Goal: Communication & Community: Answer question/provide support

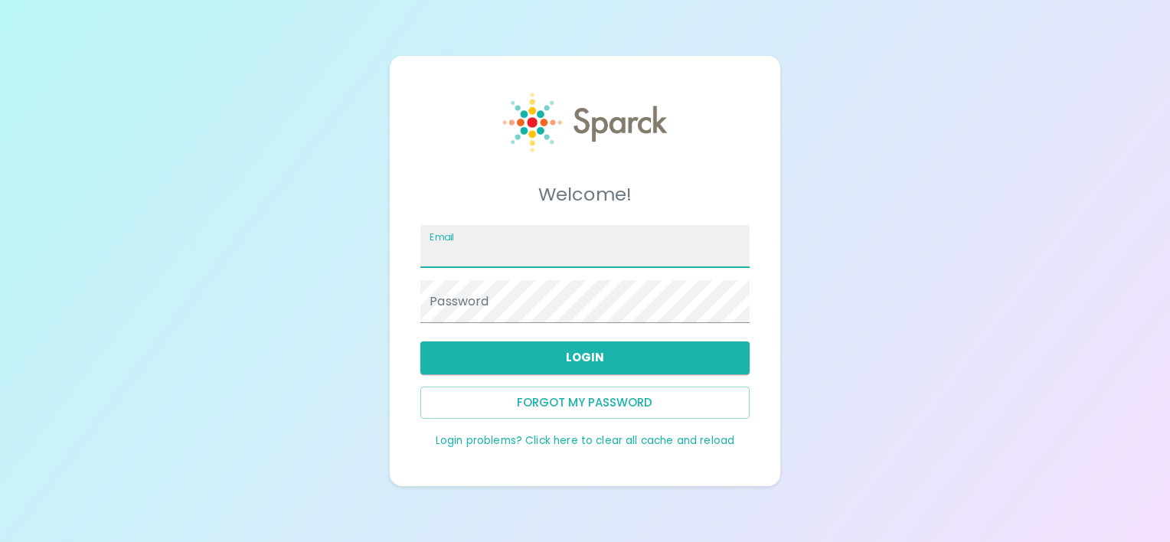
type input "[EMAIL_ADDRESS][DOMAIN_NAME]"
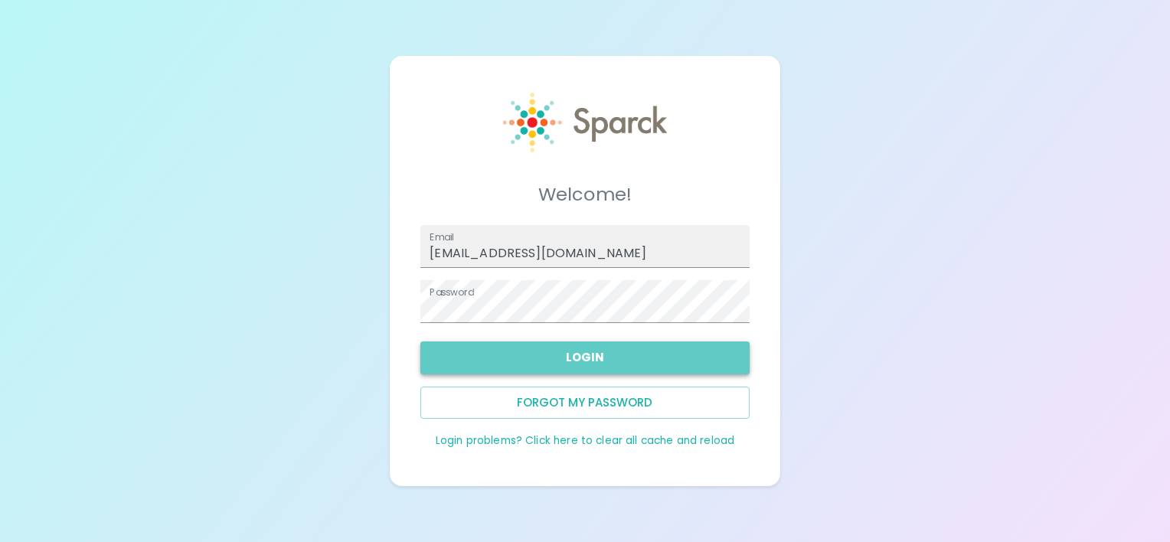
click at [714, 345] on button "Login" at bounding box center [584, 357] width 328 height 32
click at [714, 345] on div "Login" at bounding box center [578, 351] width 341 height 44
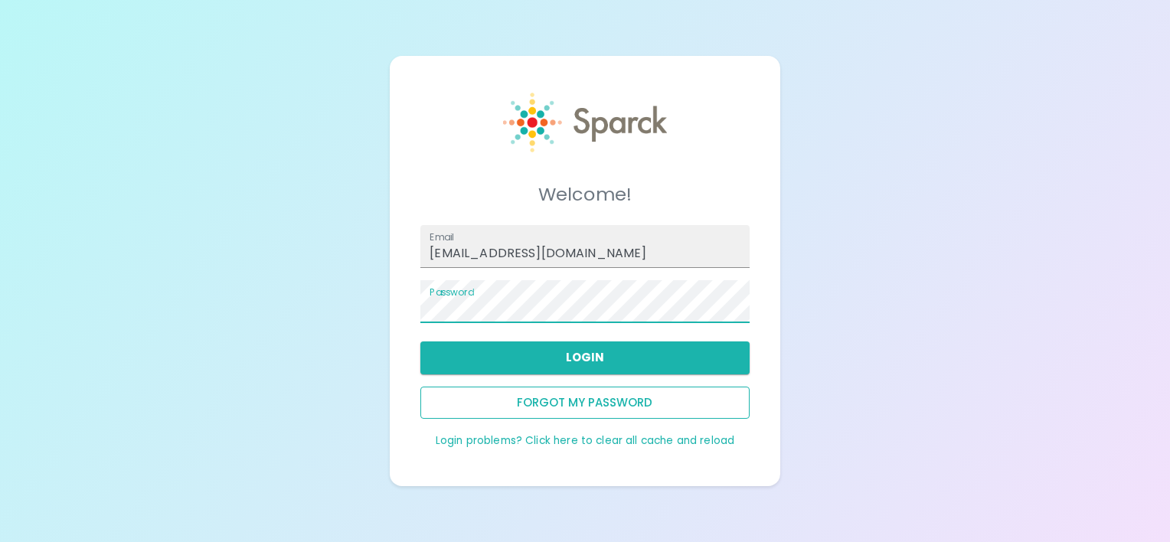
click at [549, 404] on button "Forgot my password" at bounding box center [584, 403] width 328 height 32
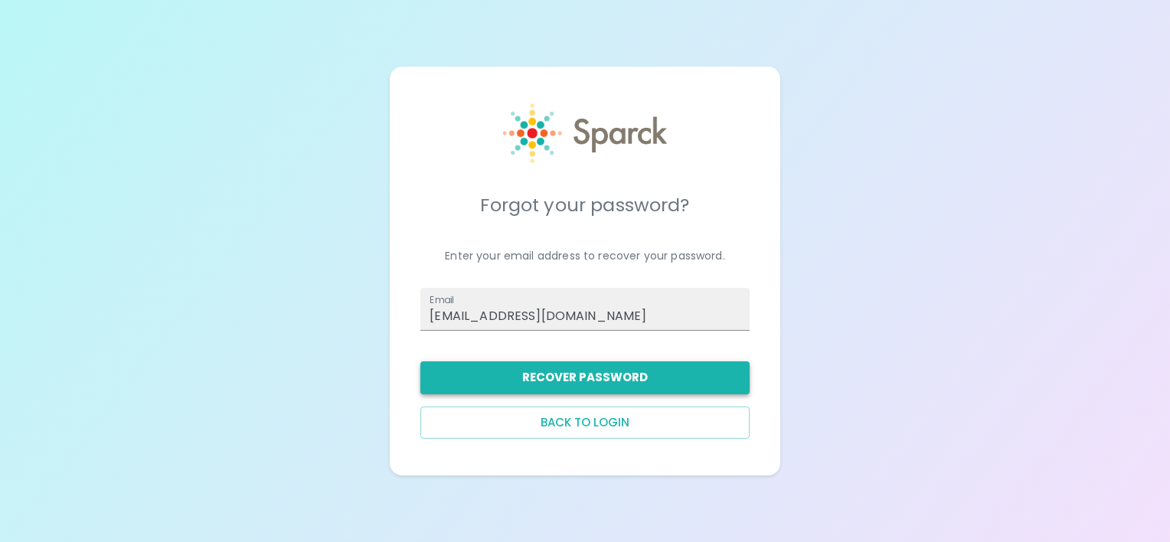
click at [559, 384] on button "Recover Password" at bounding box center [584, 377] width 328 height 32
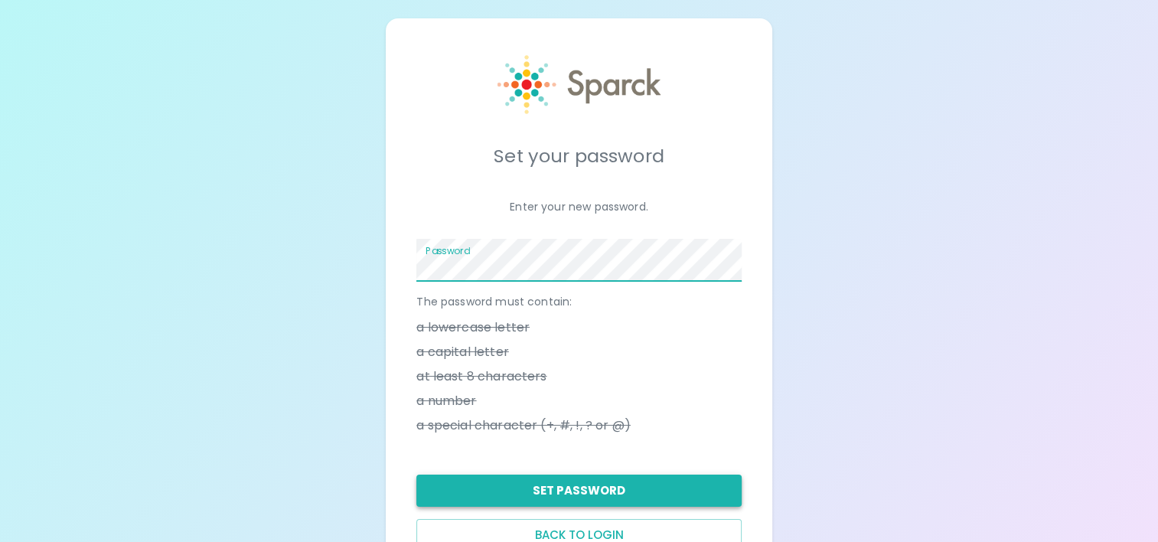
click at [585, 488] on button "Set Password" at bounding box center [578, 491] width 325 height 32
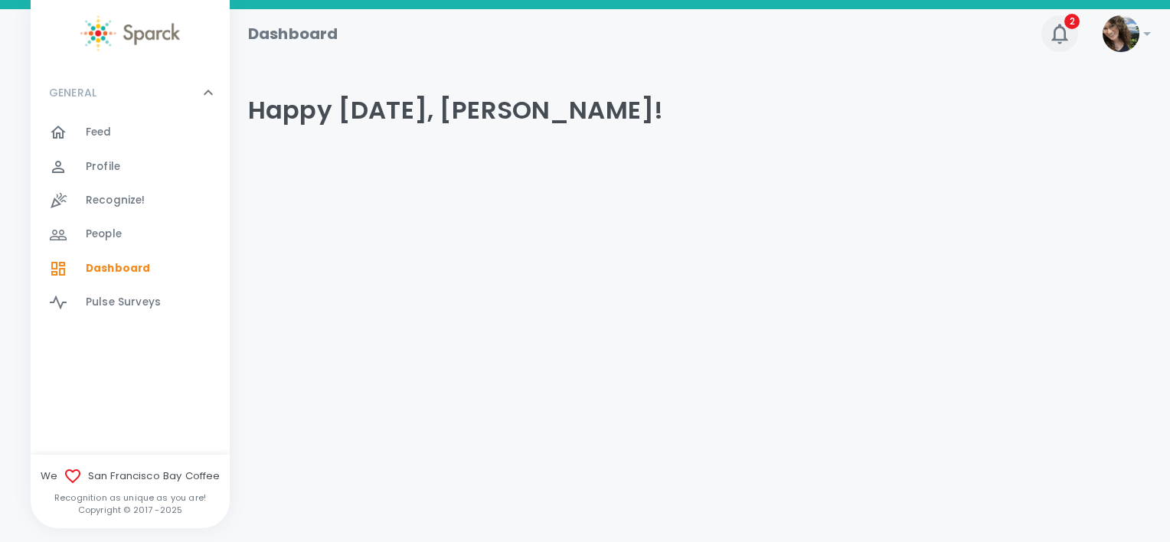
click at [1069, 38] on icon "button" at bounding box center [1059, 33] width 24 height 24
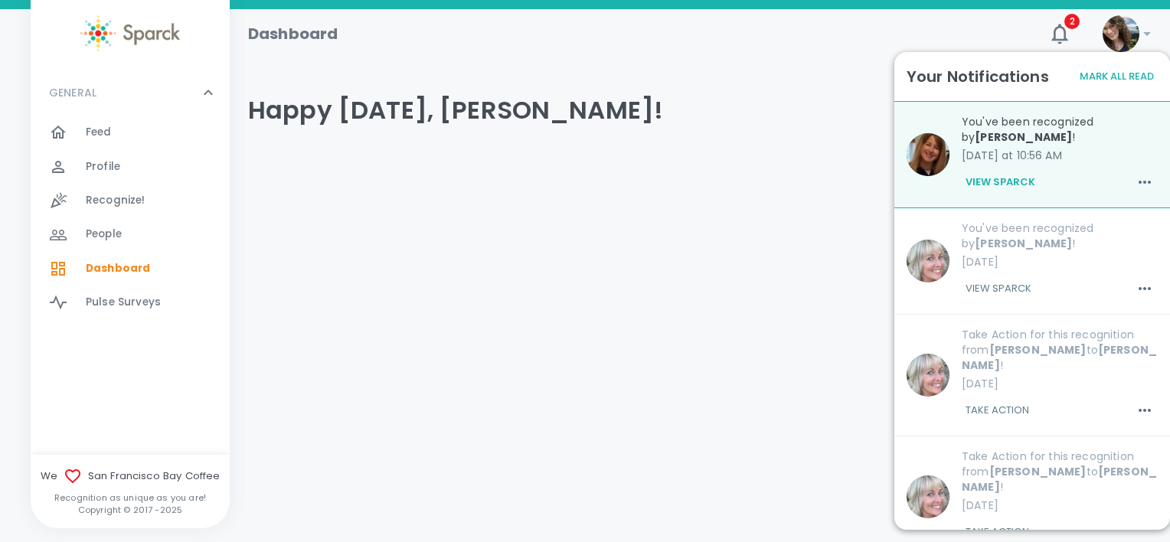
click at [1066, 164] on div "You've been recognized by Sherry Walck ! today at 10:56 AM View Sparck" at bounding box center [1053, 148] width 208 height 93
click at [1023, 183] on button "View Sparck" at bounding box center [1000, 182] width 77 height 26
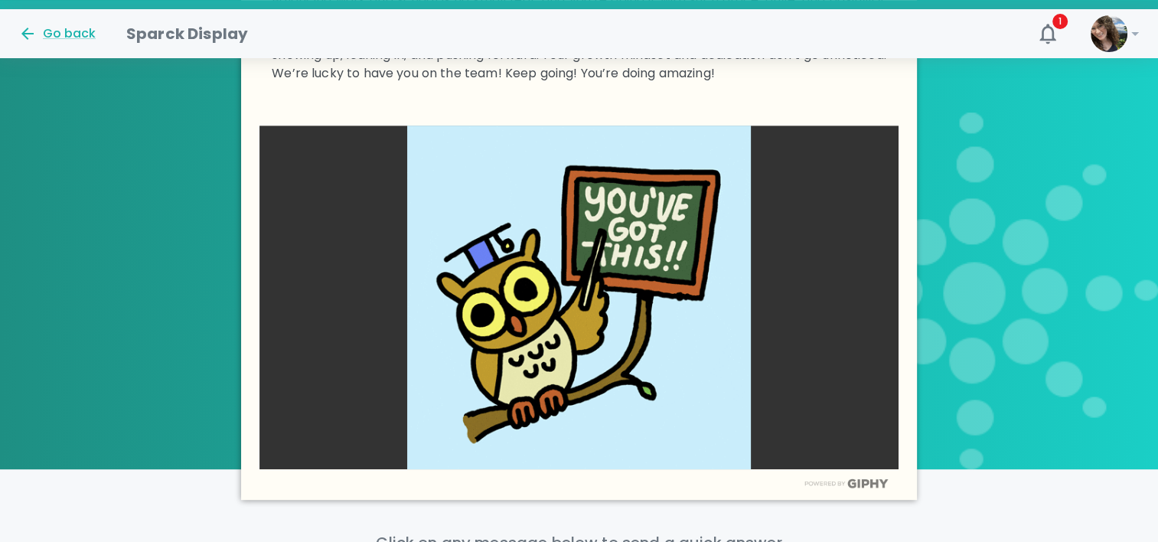
scroll to position [919, 0]
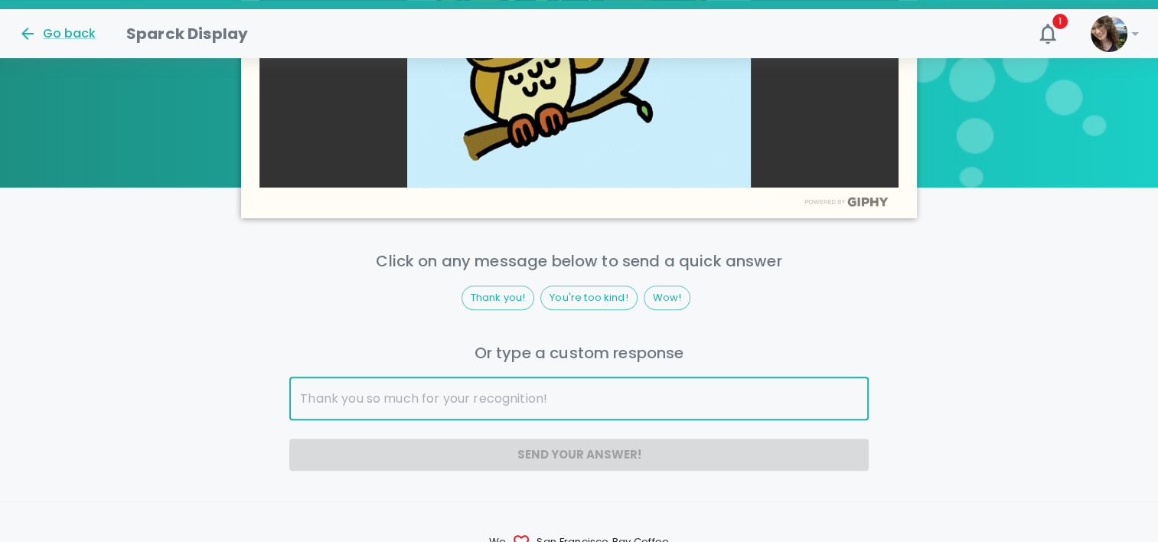
click at [802, 410] on input "text" at bounding box center [579, 398] width 580 height 43
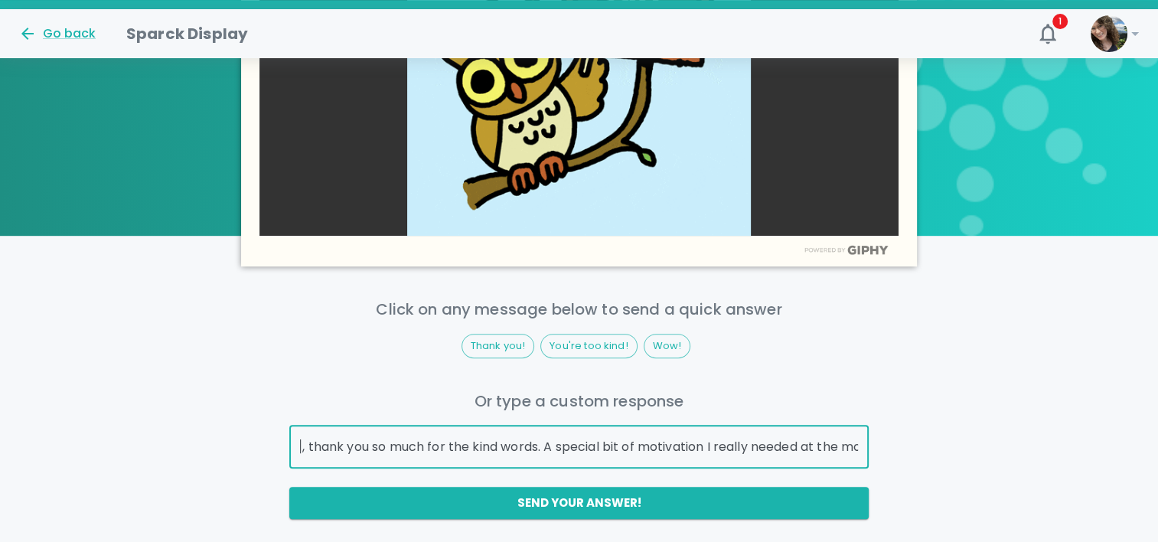
scroll to position [1037, 0]
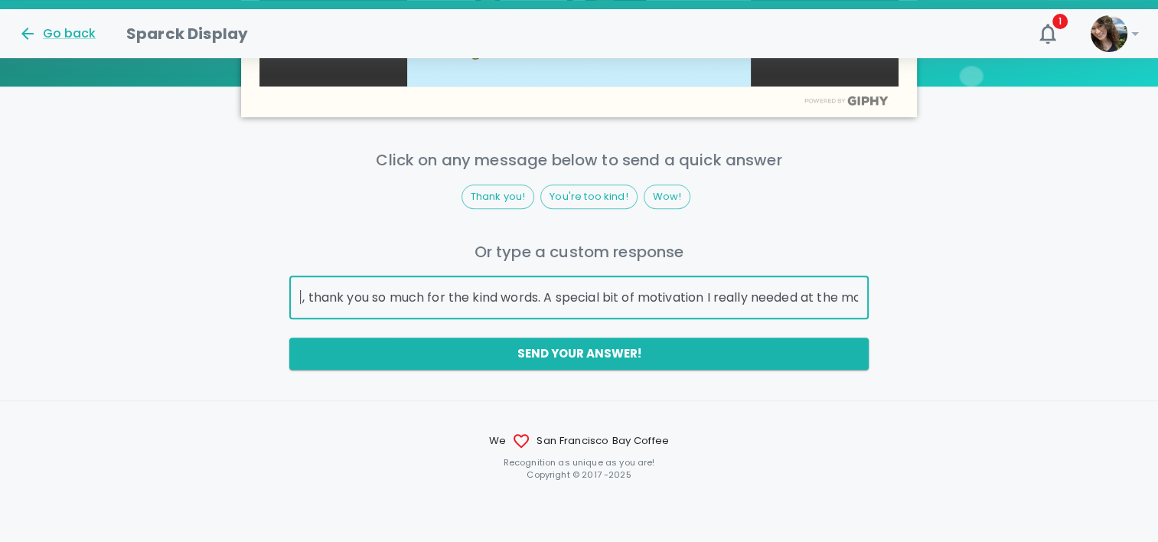
click at [493, 292] on input "Sherry, thank you so much for the kind words. A special bit of motivation I rea…" at bounding box center [579, 297] width 580 height 43
type input "Sherry, thank you so much for the kind words. It's a special bit of motivation …"
click at [642, 362] on button "Send your answer!" at bounding box center [579, 354] width 580 height 32
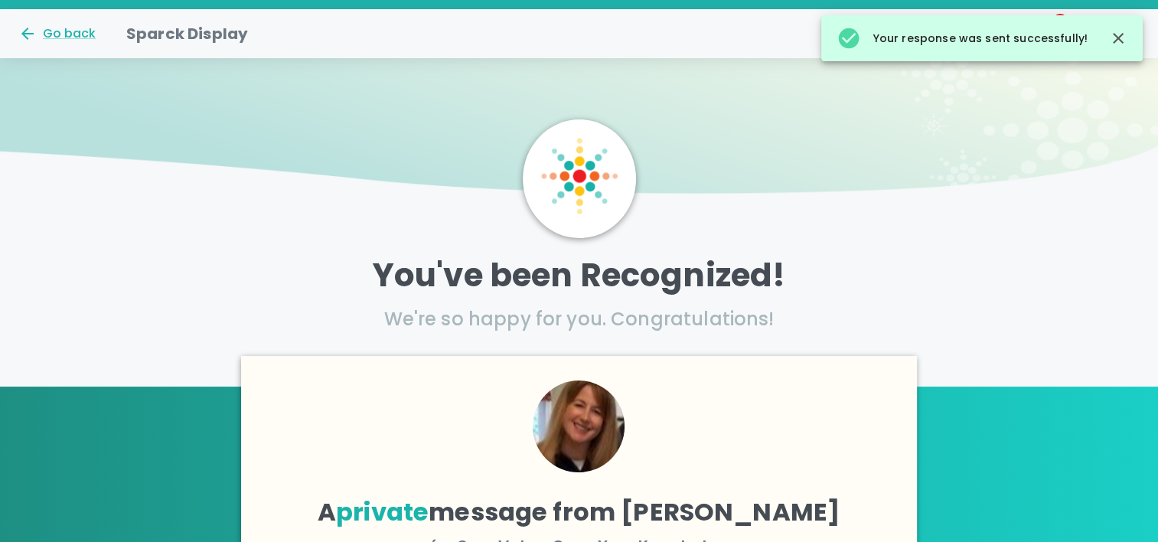
scroll to position [0, 0]
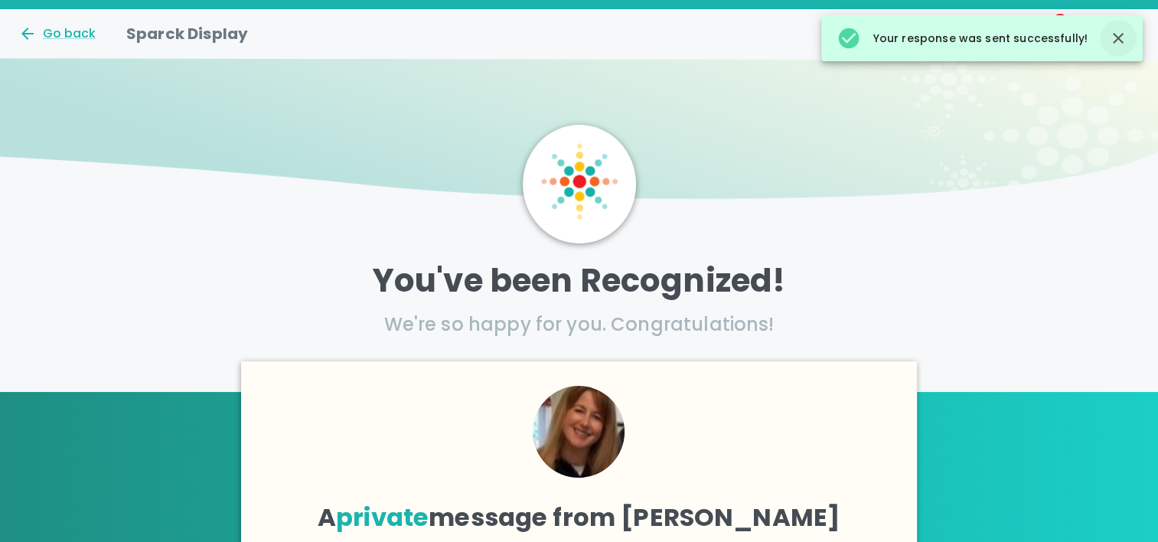
click at [1117, 38] on icon "button" at bounding box center [1118, 38] width 11 height 11
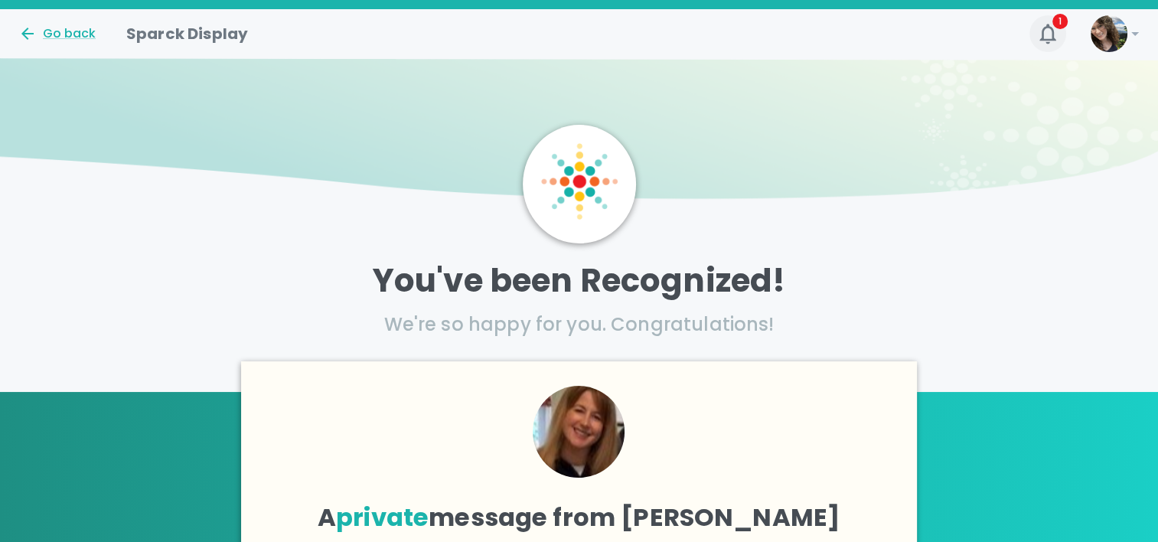
click at [1050, 40] on icon "button" at bounding box center [1048, 34] width 16 height 20
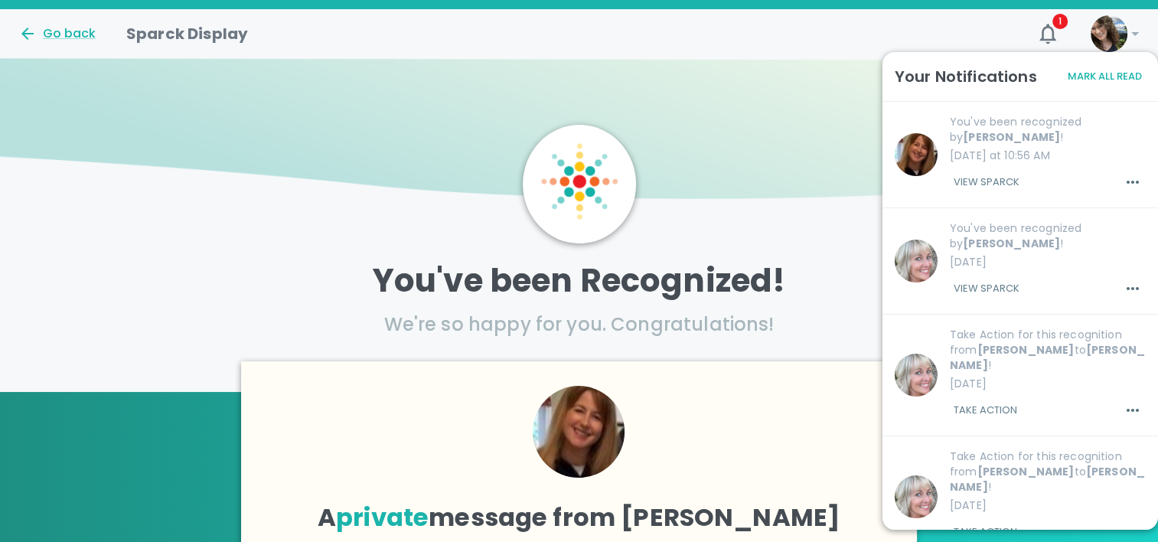
click at [991, 292] on button "View Sparck" at bounding box center [986, 289] width 73 height 26
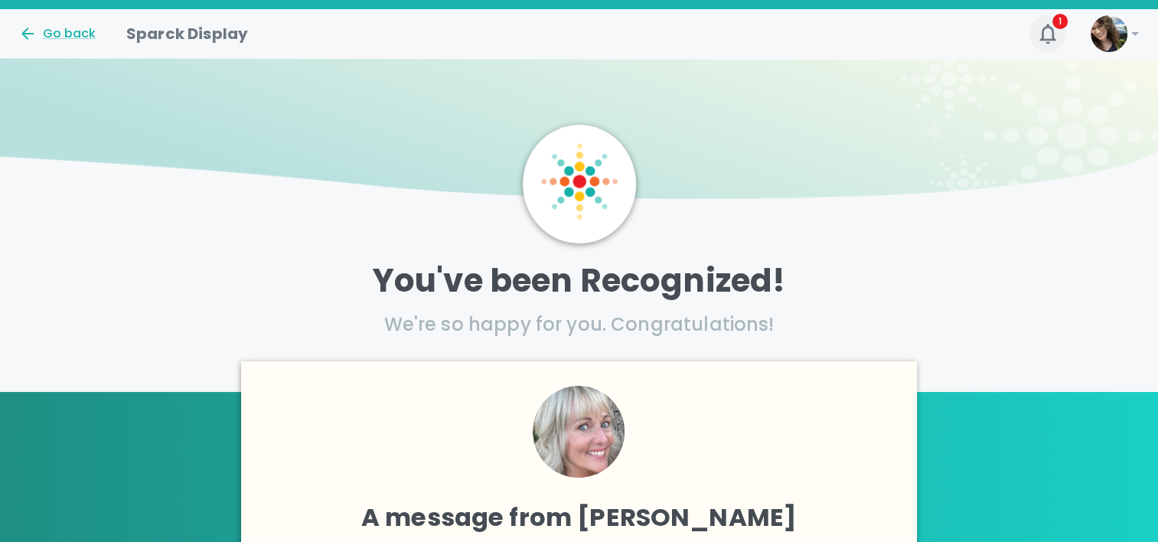
click at [1047, 34] on icon "button" at bounding box center [1048, 33] width 24 height 24
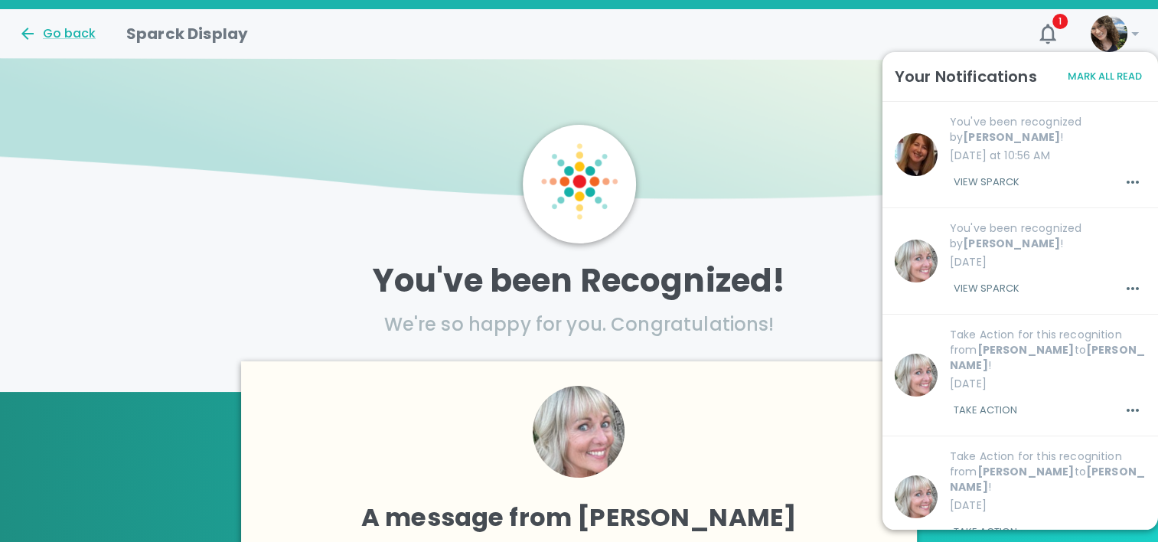
click at [874, 28] on div "Go back Sparck Display" at bounding box center [511, 27] width 1011 height 37
click at [68, 28] on div "Go back" at bounding box center [56, 33] width 77 height 18
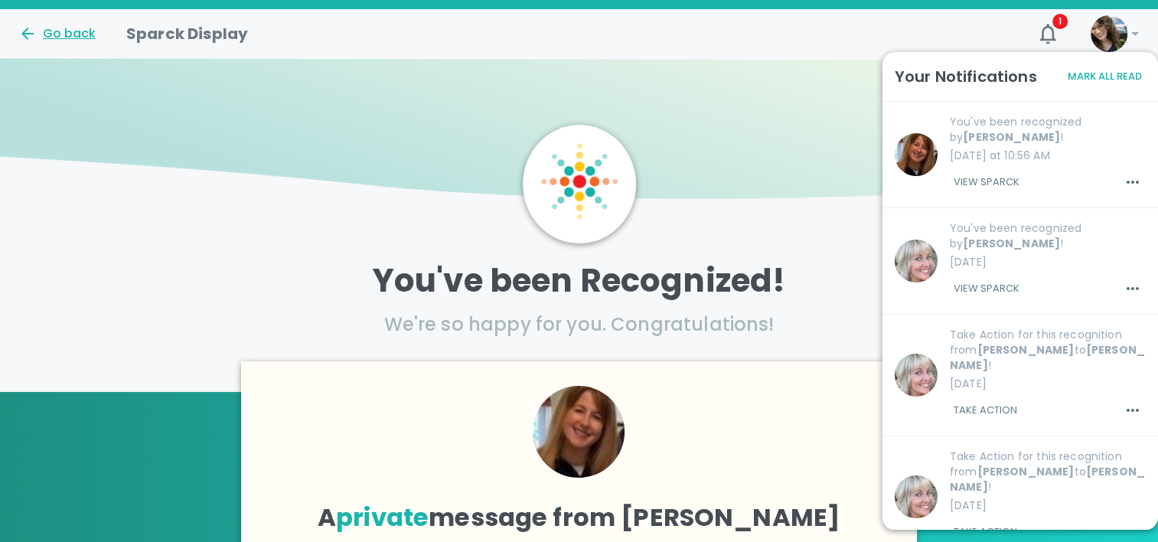
click at [68, 28] on div "Go back" at bounding box center [56, 33] width 77 height 18
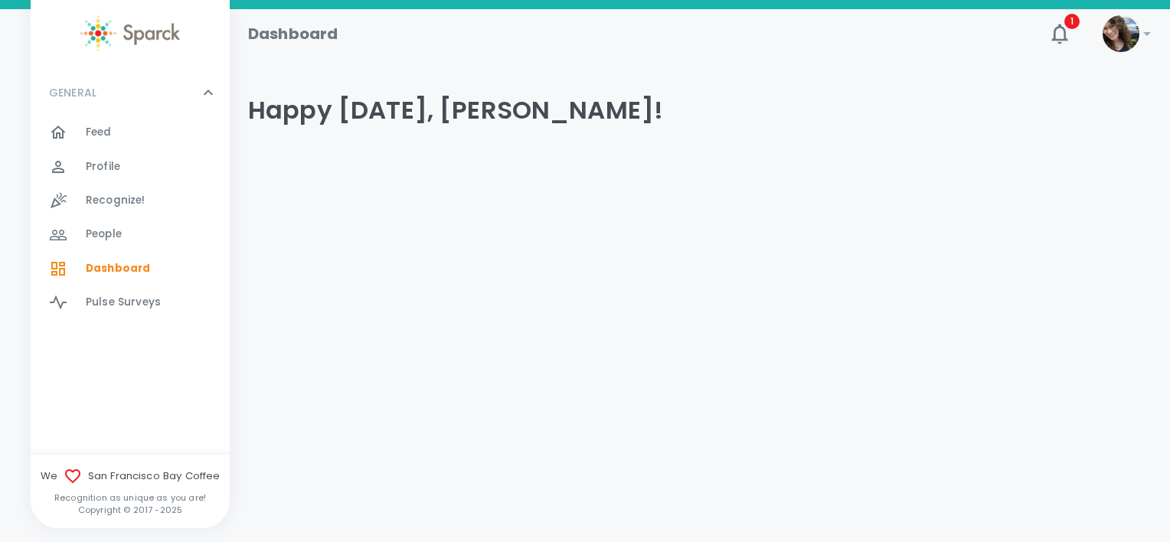
click at [107, 170] on span "Profile" at bounding box center [103, 166] width 34 height 15
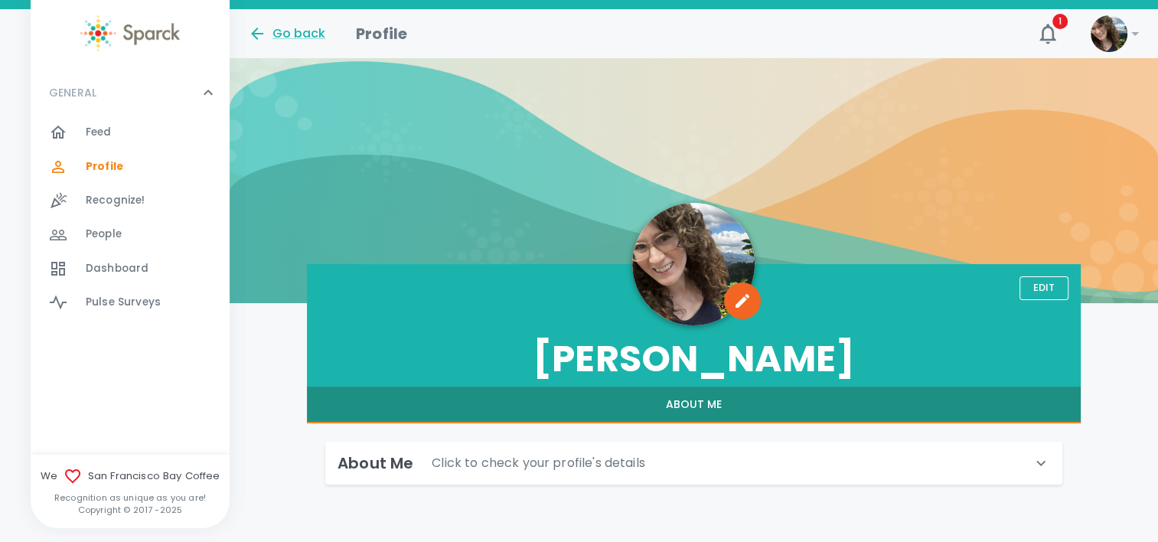
click at [109, 129] on span "Feed" at bounding box center [99, 132] width 26 height 15
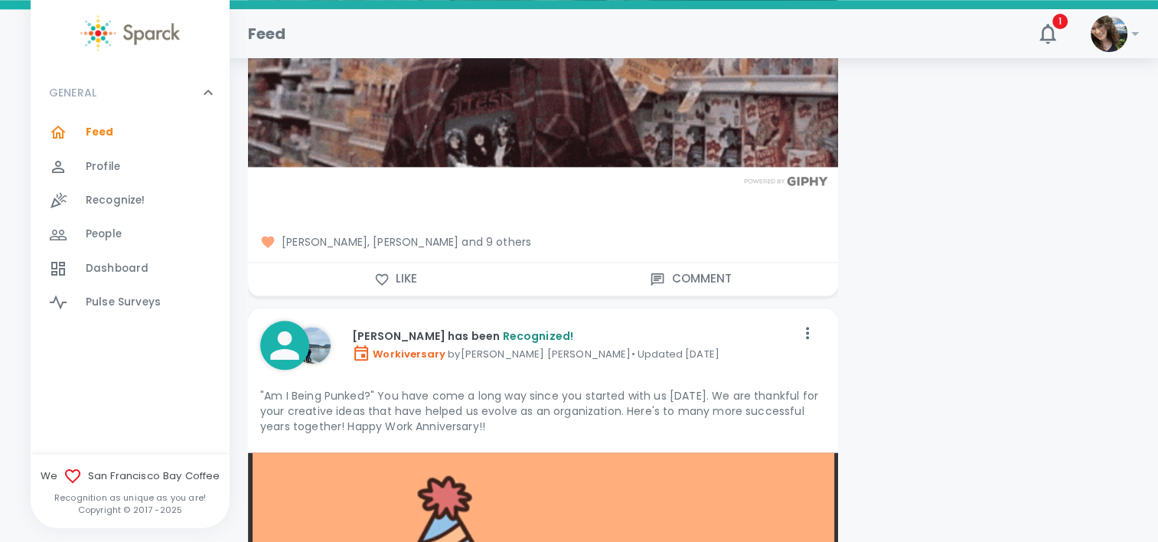
scroll to position [7580, 0]
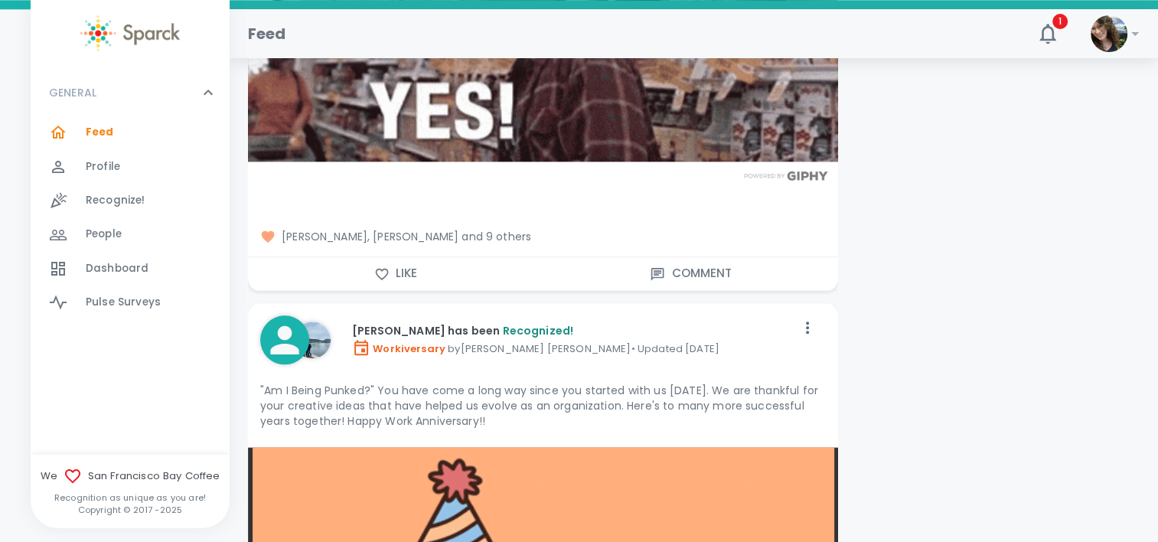
click at [408, 257] on button "Like" at bounding box center [396, 273] width 296 height 32
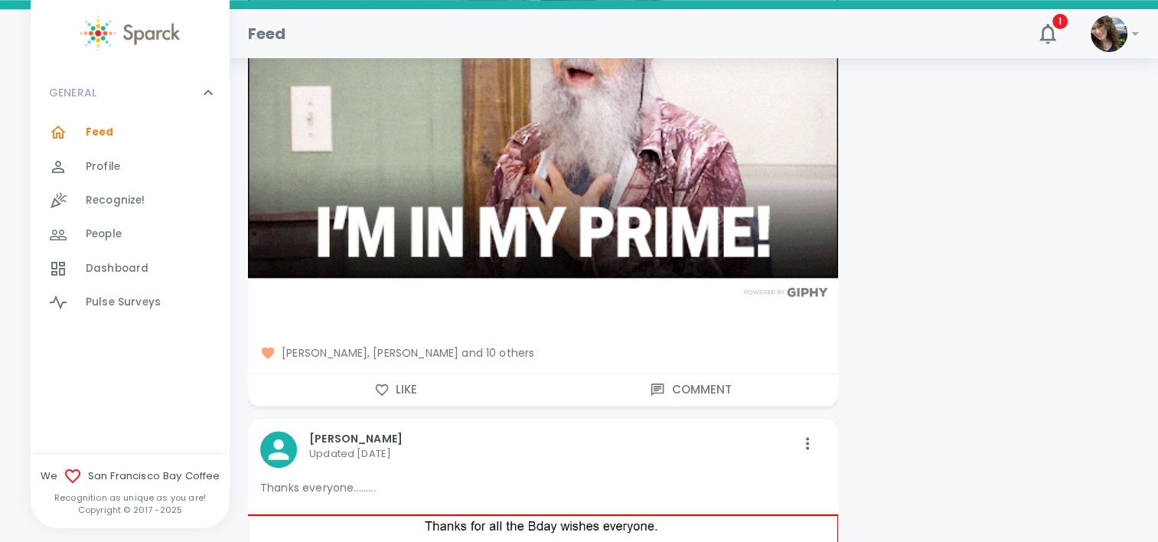
scroll to position [13322, 0]
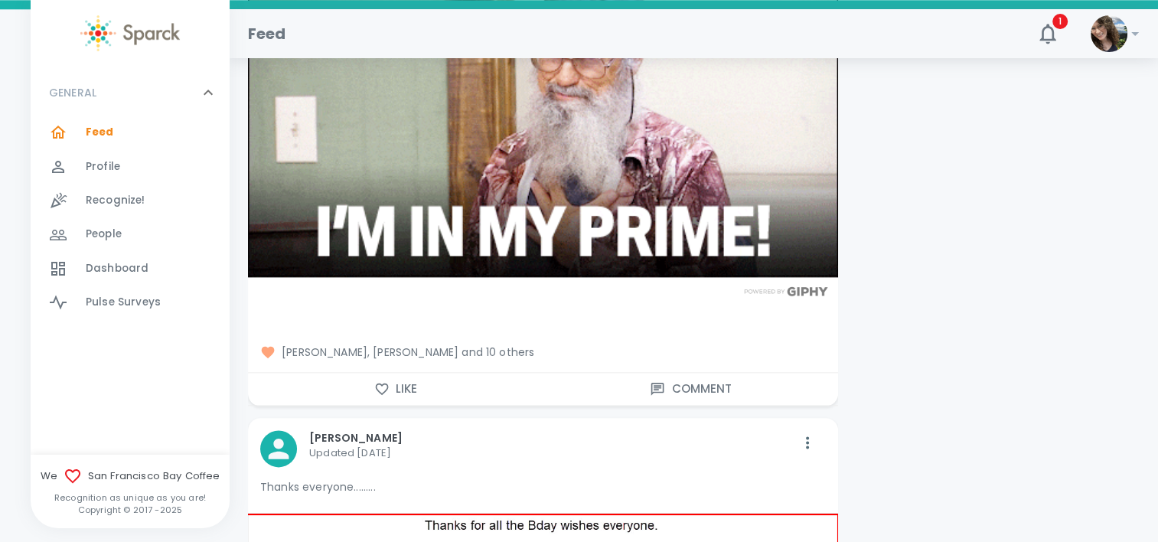
click at [416, 373] on button "Like" at bounding box center [396, 389] width 296 height 32
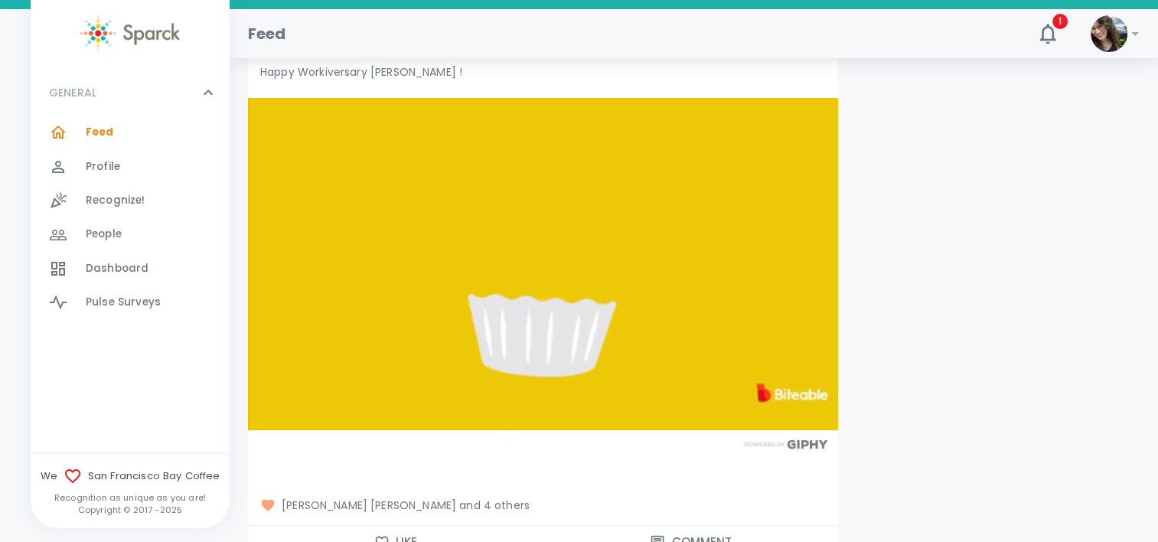
scroll to position [23581, 0]
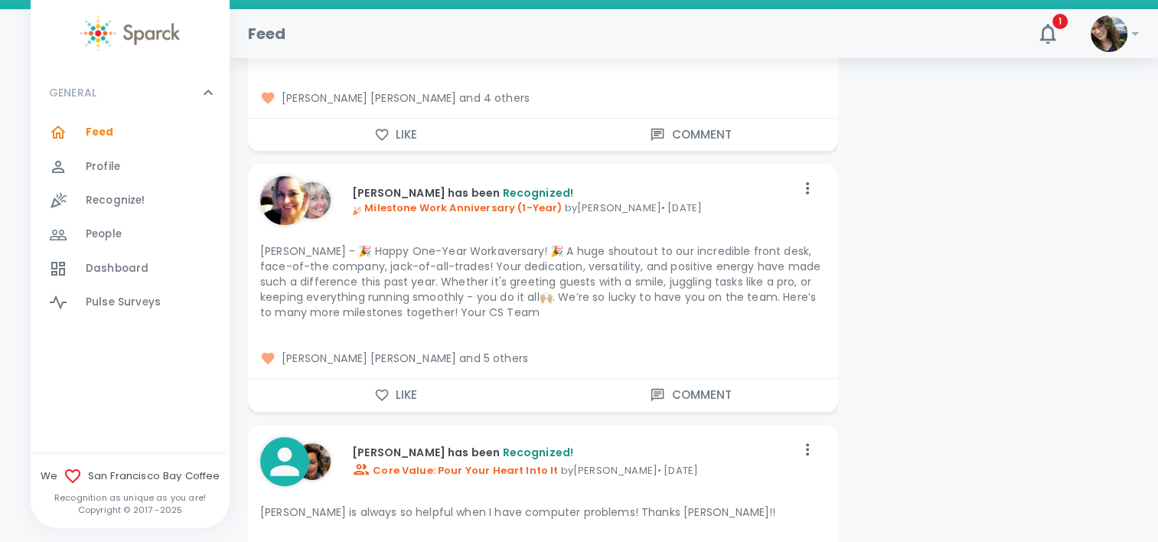
click at [397, 379] on button "Like" at bounding box center [396, 395] width 296 height 32
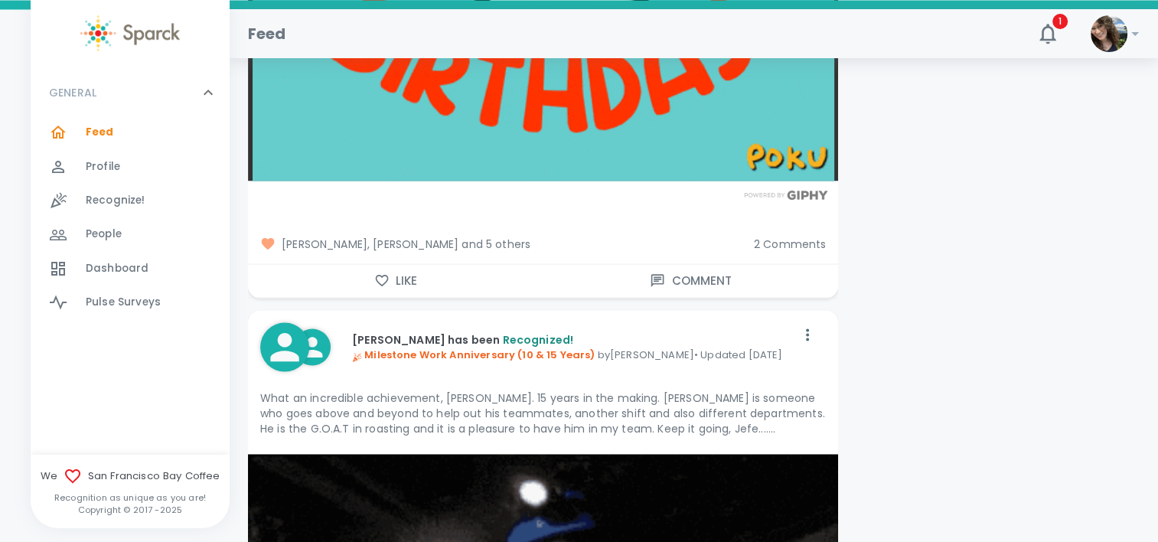
scroll to position [26031, 0]
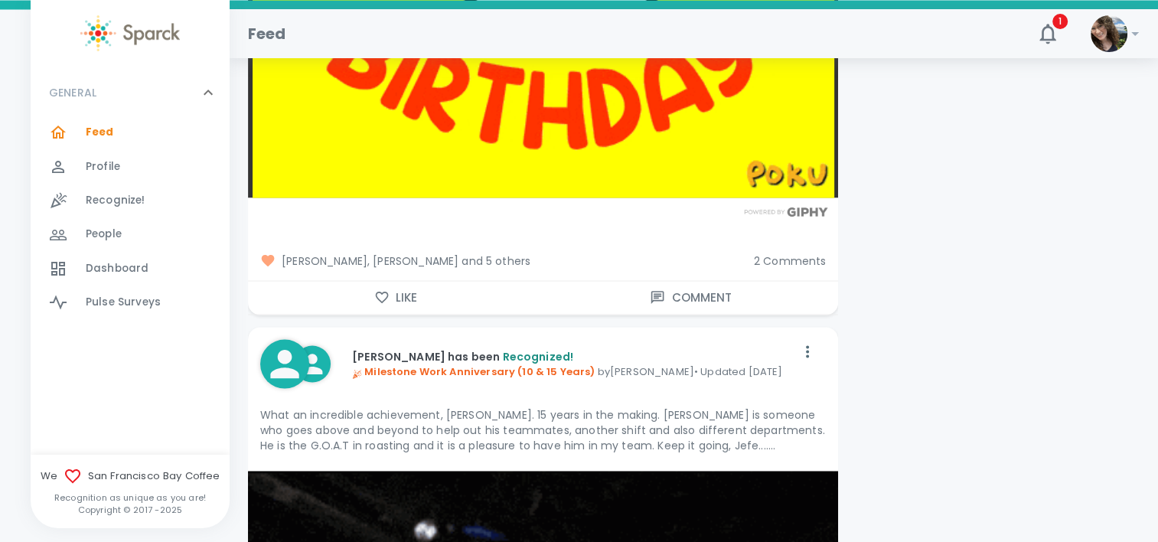
click at [790, 253] on span "2 Comments" at bounding box center [790, 260] width 73 height 15
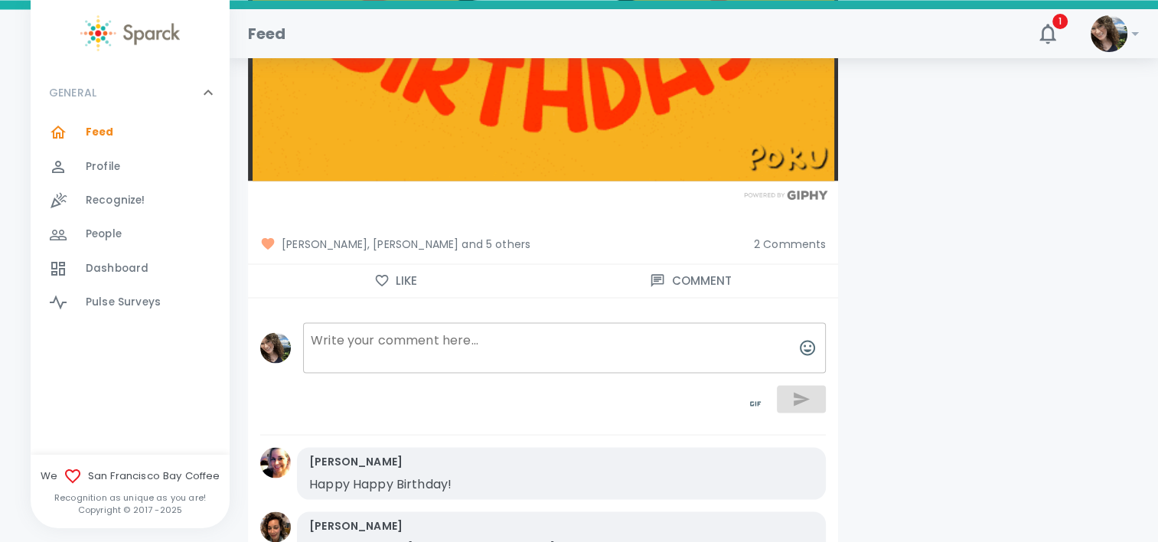
scroll to position [25954, 0]
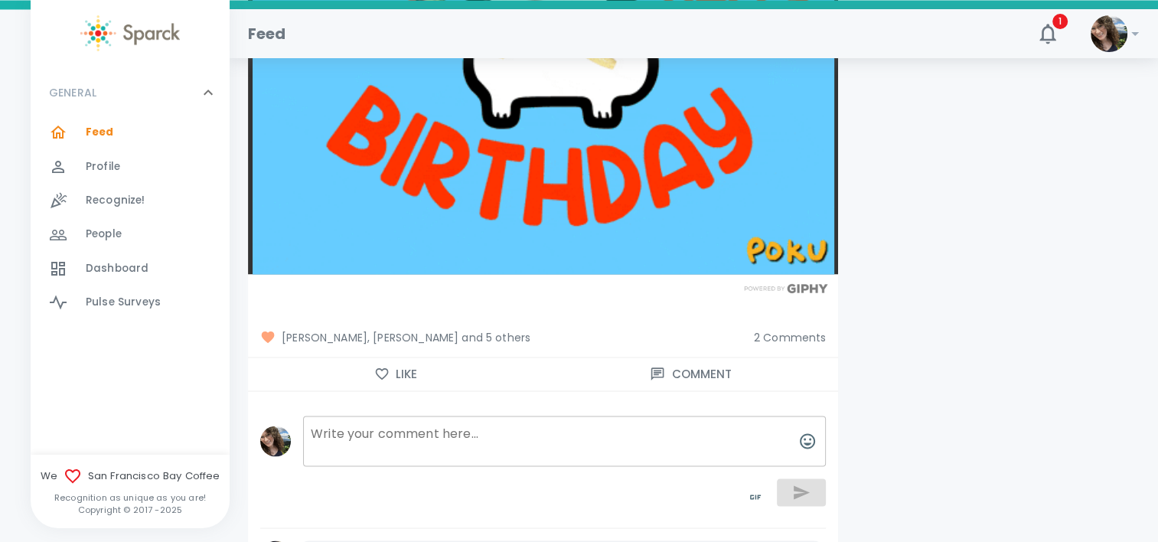
click at [381, 366] on icon "button" at bounding box center [381, 373] width 15 height 15
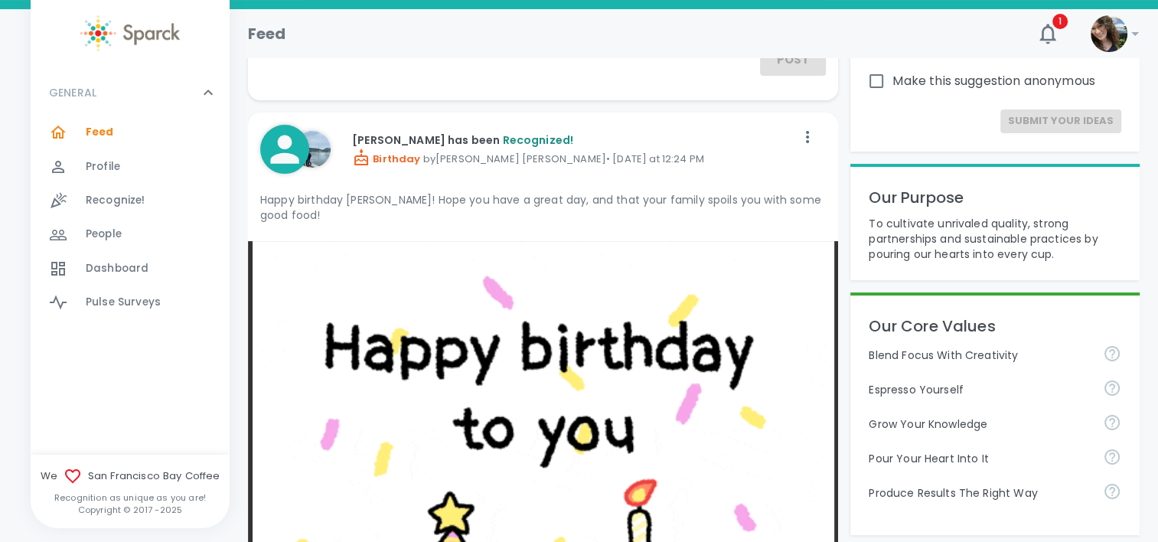
scroll to position [0, 0]
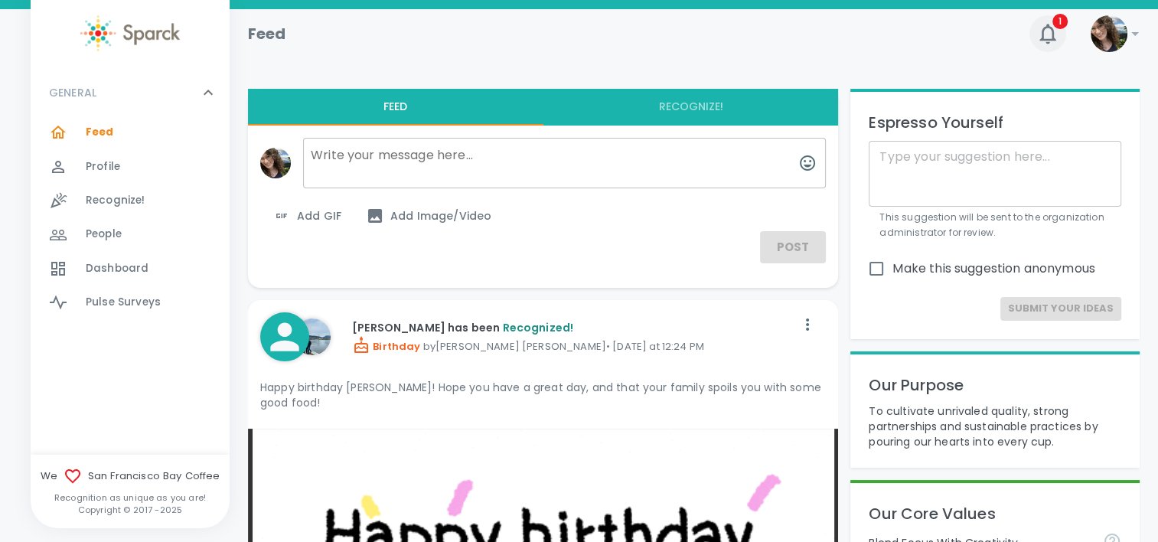
click at [1040, 38] on icon "button" at bounding box center [1048, 33] width 24 height 24
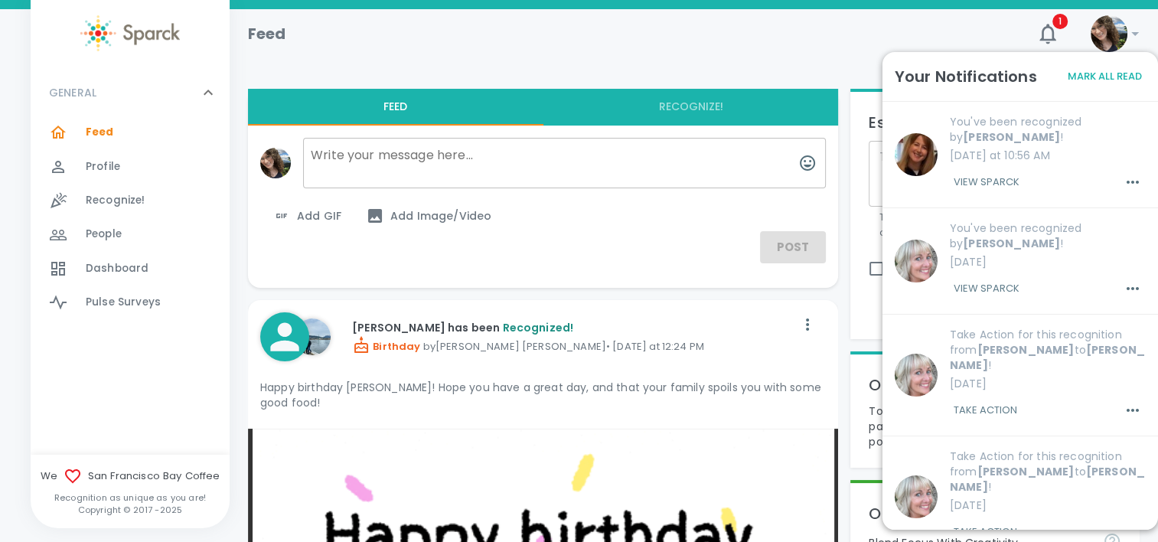
click at [1108, 77] on button "Mark All Read" at bounding box center [1105, 77] width 82 height 24
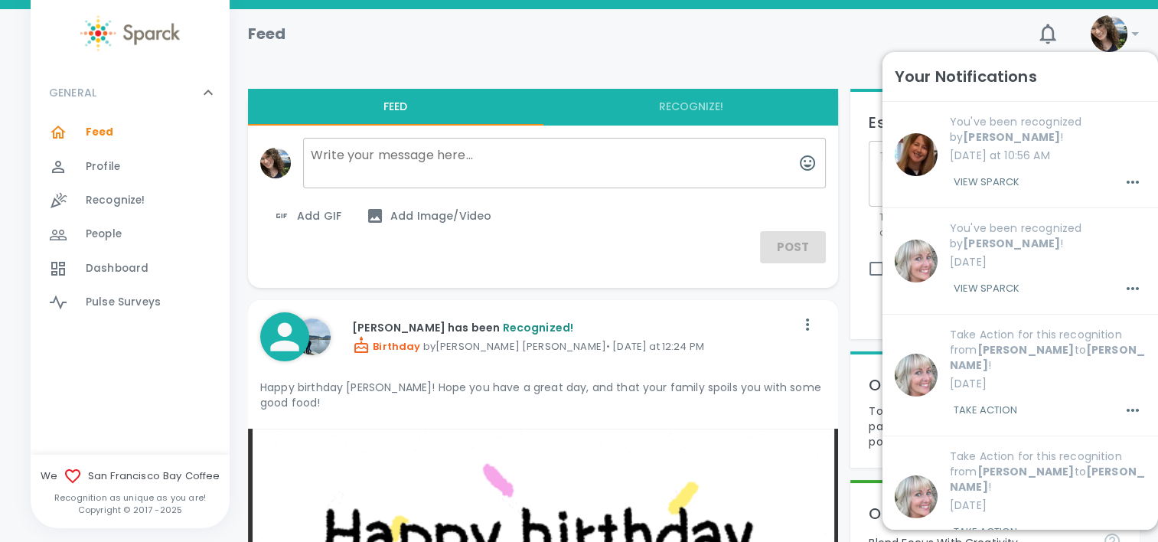
click at [394, 60] on div at bounding box center [694, 52] width 892 height 49
